Goal: Navigation & Orientation: Find specific page/section

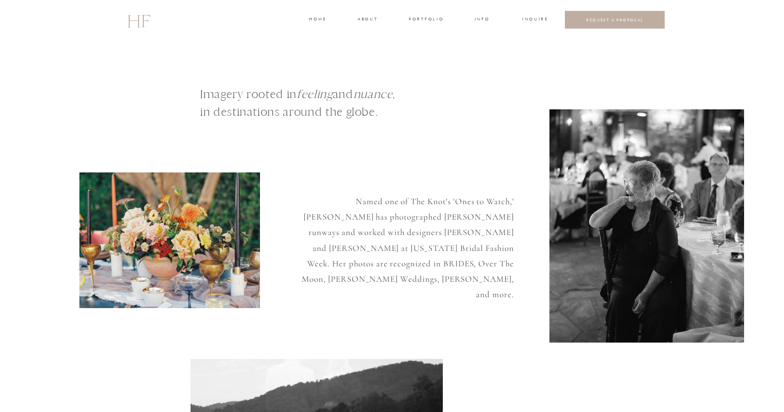
click at [423, 18] on h3 "portfolio" at bounding box center [426, 20] width 34 height 8
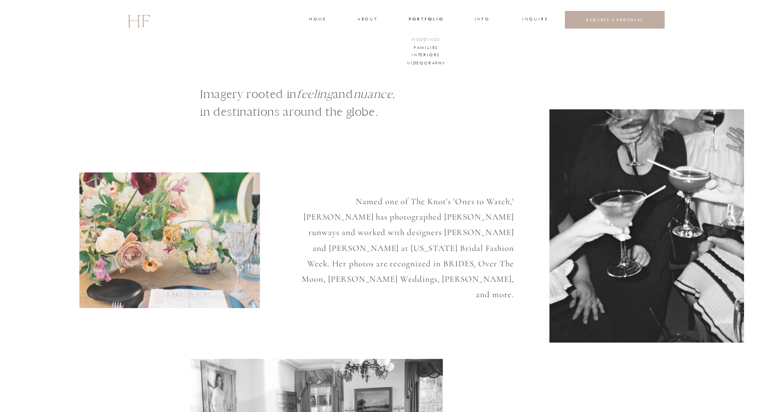
click at [420, 38] on h3 "WEDDINGS" at bounding box center [426, 40] width 32 height 8
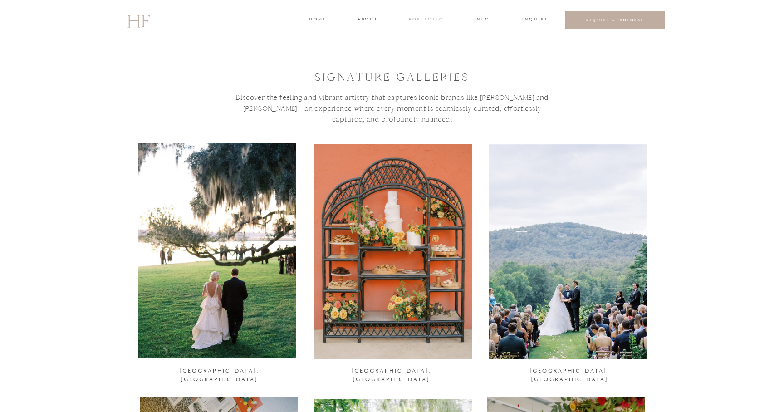
click at [426, 17] on h3 "portfolio" at bounding box center [426, 20] width 34 height 8
click at [422, 52] on h3 "Interiors" at bounding box center [425, 56] width 27 height 8
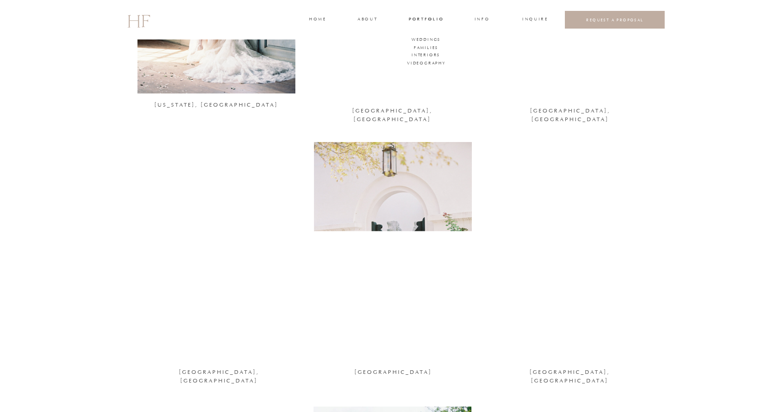
scroll to position [759, 0]
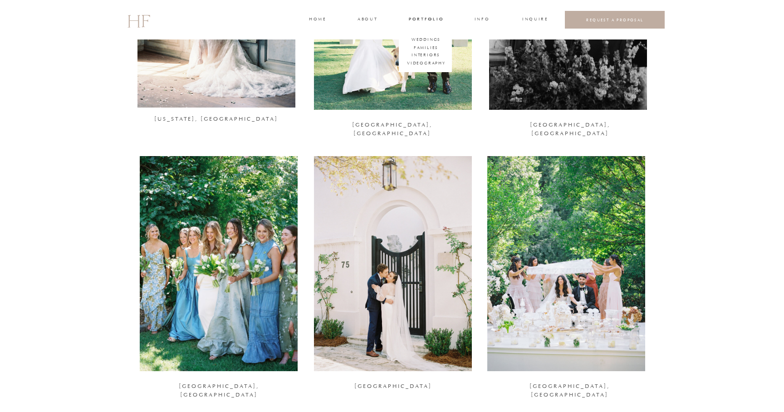
click at [172, 285] on div at bounding box center [219, 263] width 158 height 215
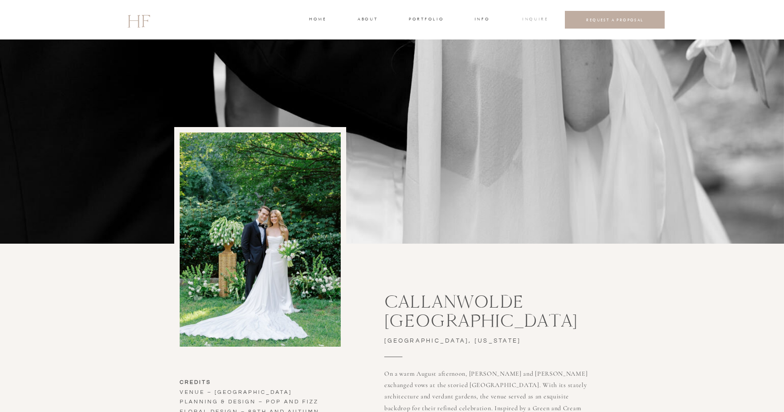
click at [537, 18] on h3 "INQUIRE" at bounding box center [534, 20] width 25 height 8
